Goal: Book appointment/travel/reservation

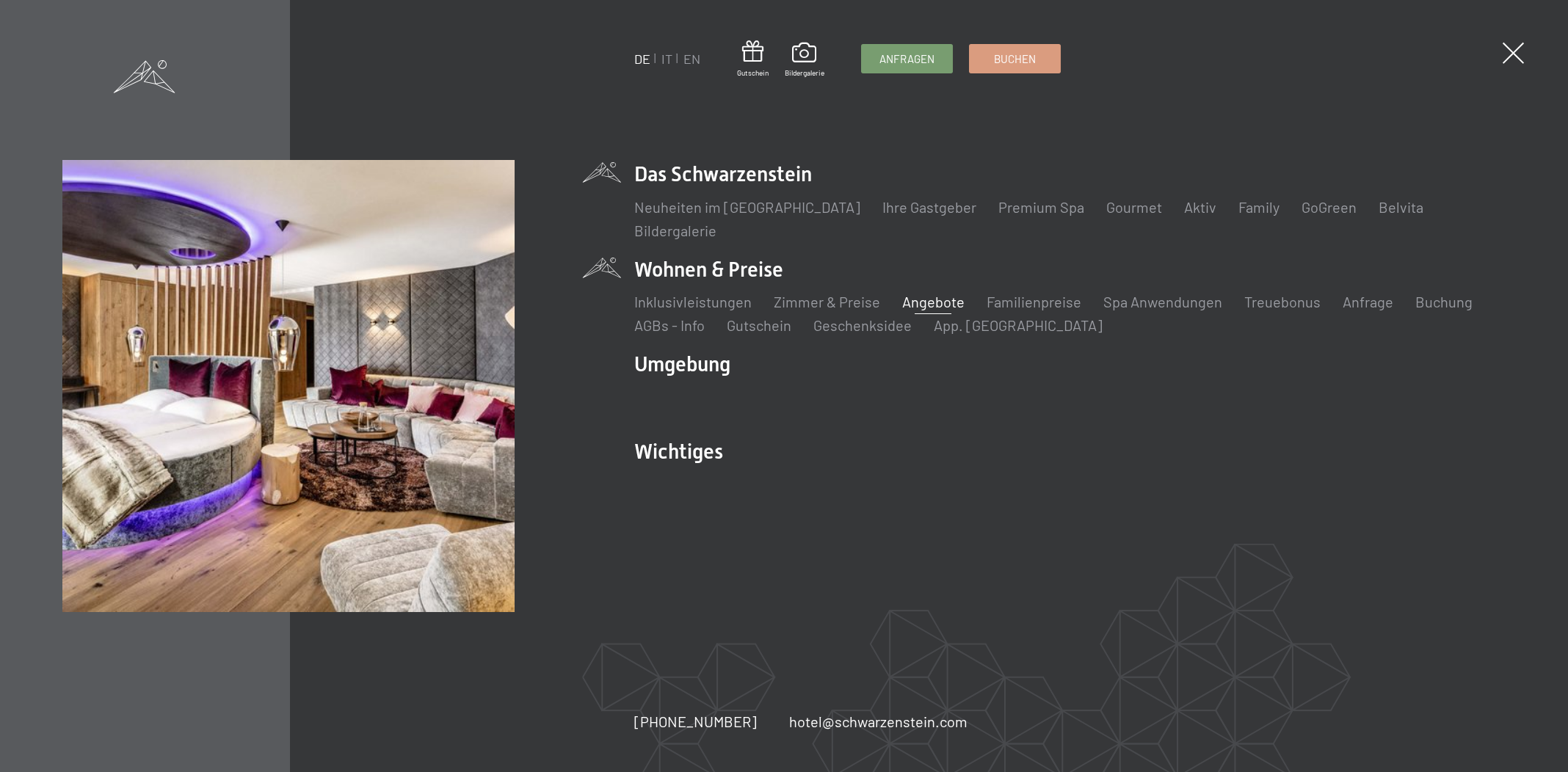
click at [928, 299] on link "Angebote" at bounding box center [933, 301] width 62 height 18
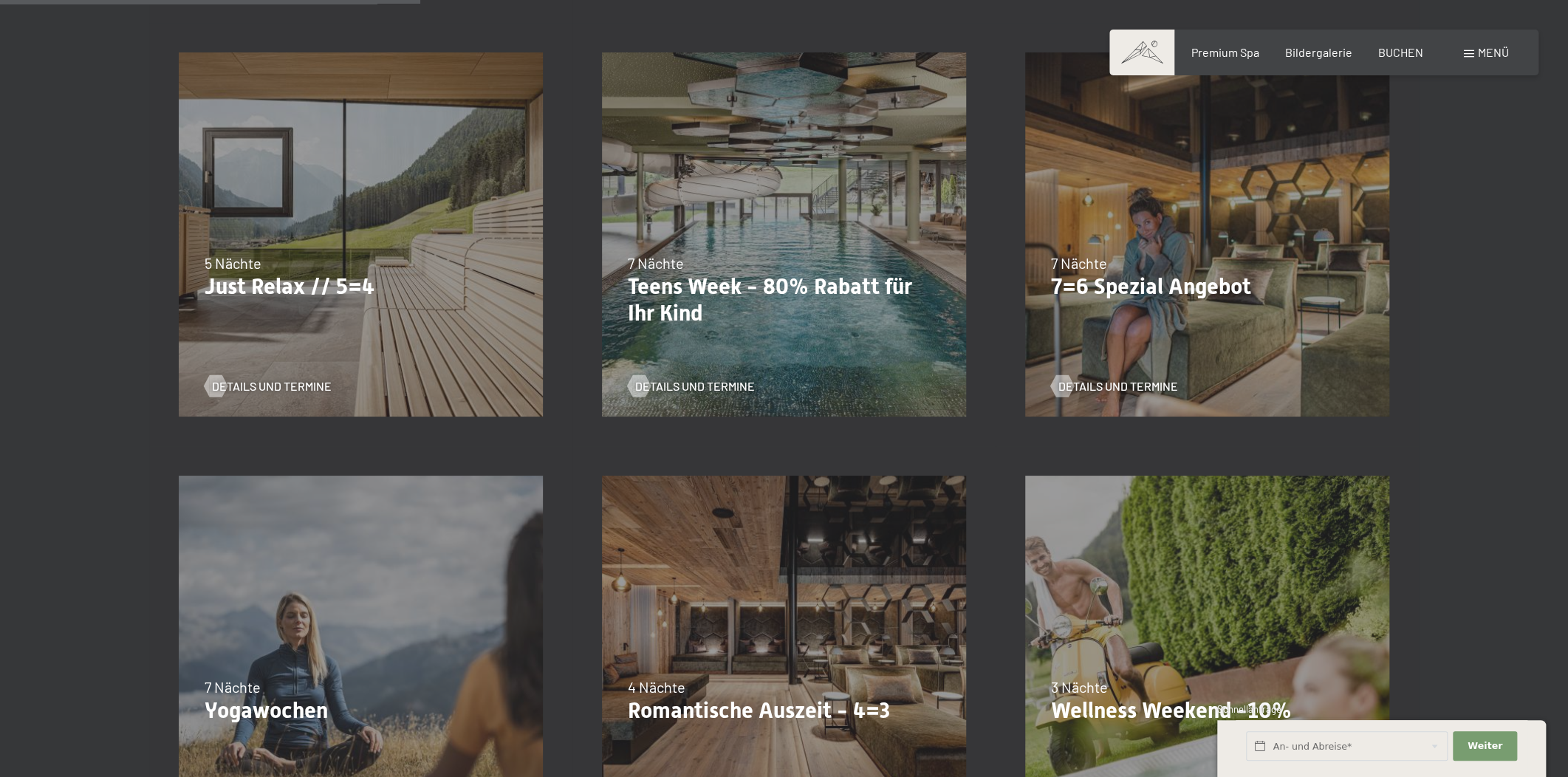
scroll to position [894, 0]
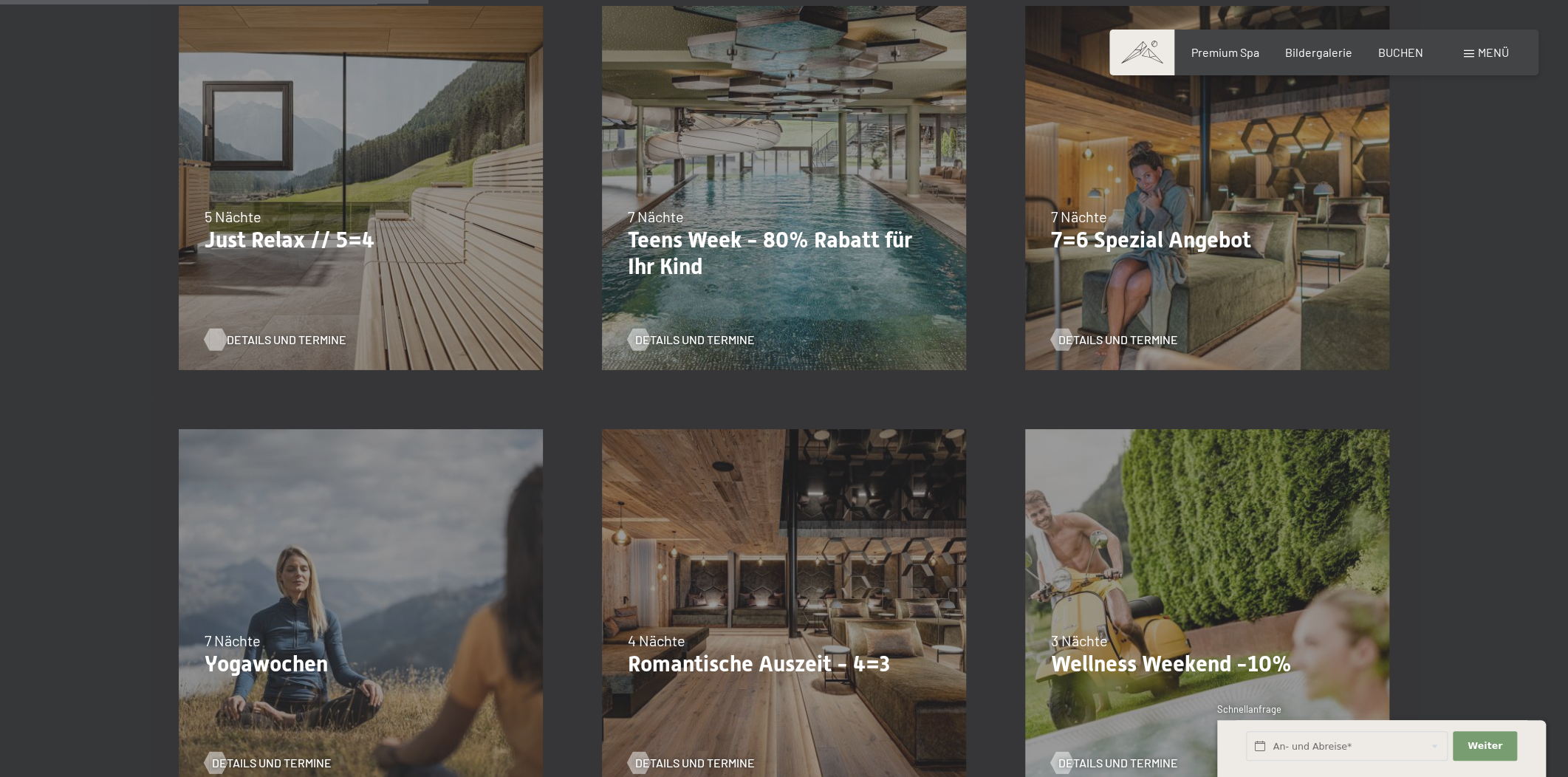
click at [260, 345] on span "Details und Termine" at bounding box center [286, 340] width 120 height 16
